Goal: Check status

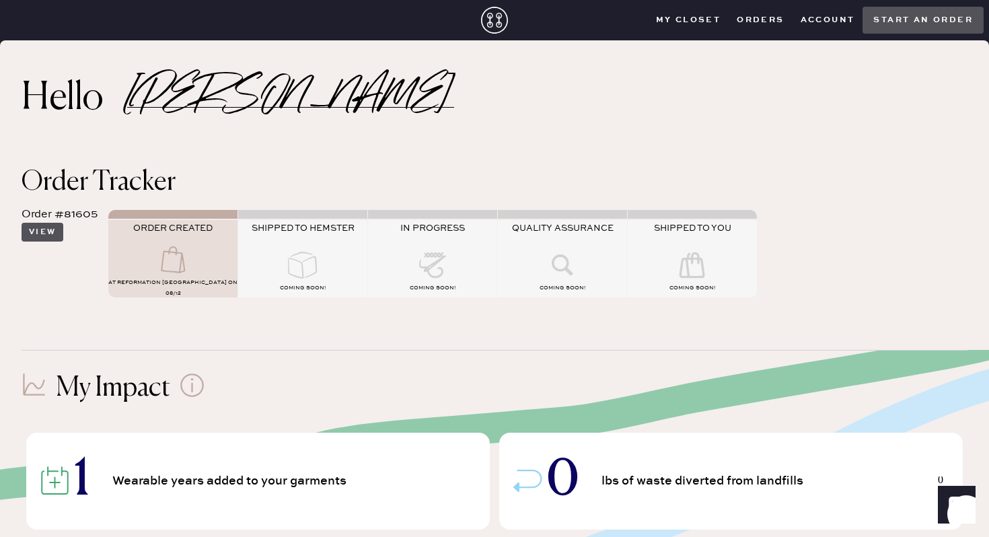
click at [48, 230] on button "View" at bounding box center [43, 232] width 42 height 19
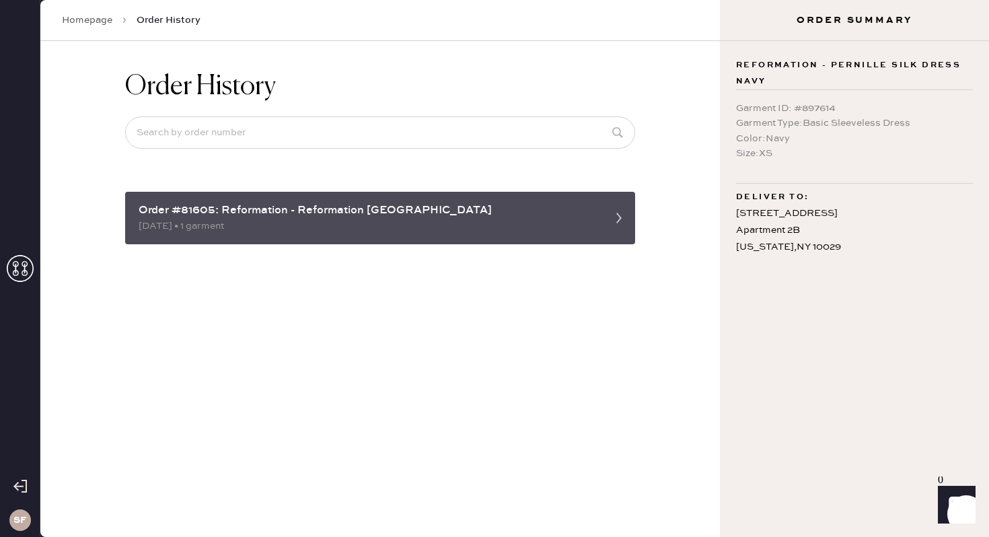
click at [222, 242] on div "Order #81605: Reformation - Reformation [GEOGRAPHIC_DATA] [DATE] • 1 garment" at bounding box center [380, 218] width 510 height 52
click at [221, 232] on div "[DATE] • 1 garment" at bounding box center [368, 226] width 459 height 15
